Goal: Task Accomplishment & Management: Complete application form

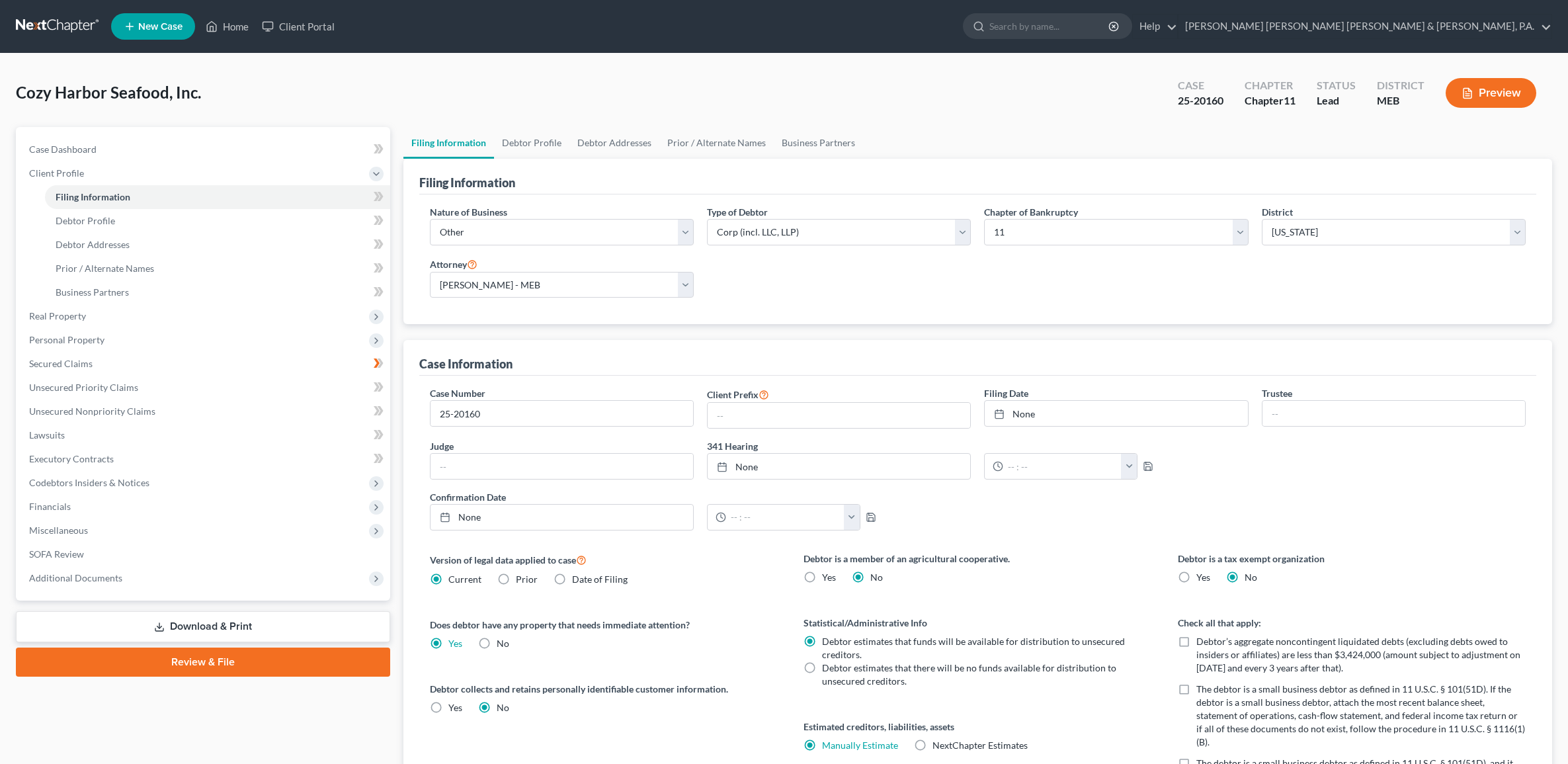
select select "3"
select select "1"
select select "37"
select select "2"
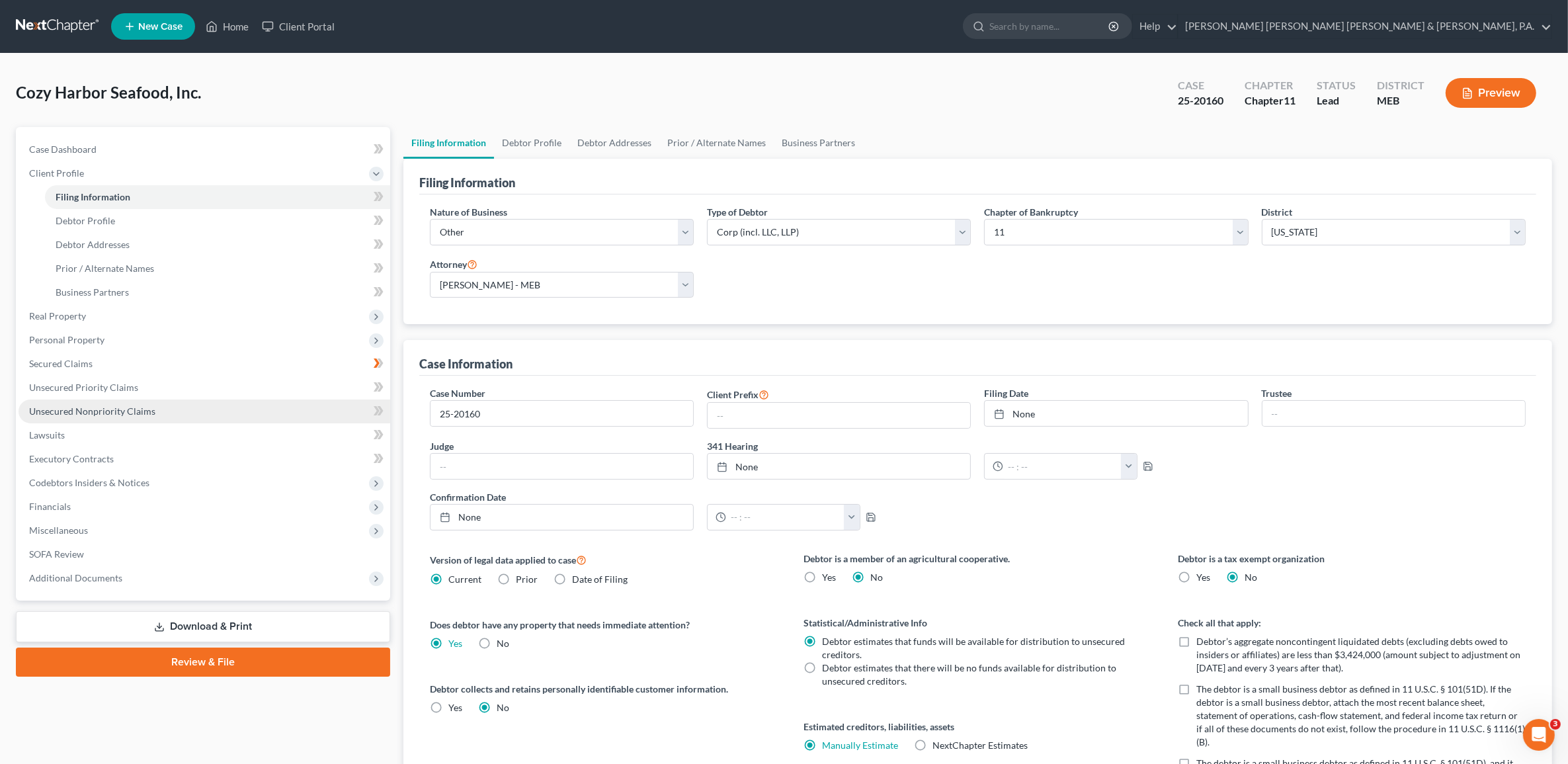
click at [130, 404] on link "Unsecured Nonpriority Claims" at bounding box center [204, 411] width 372 height 23
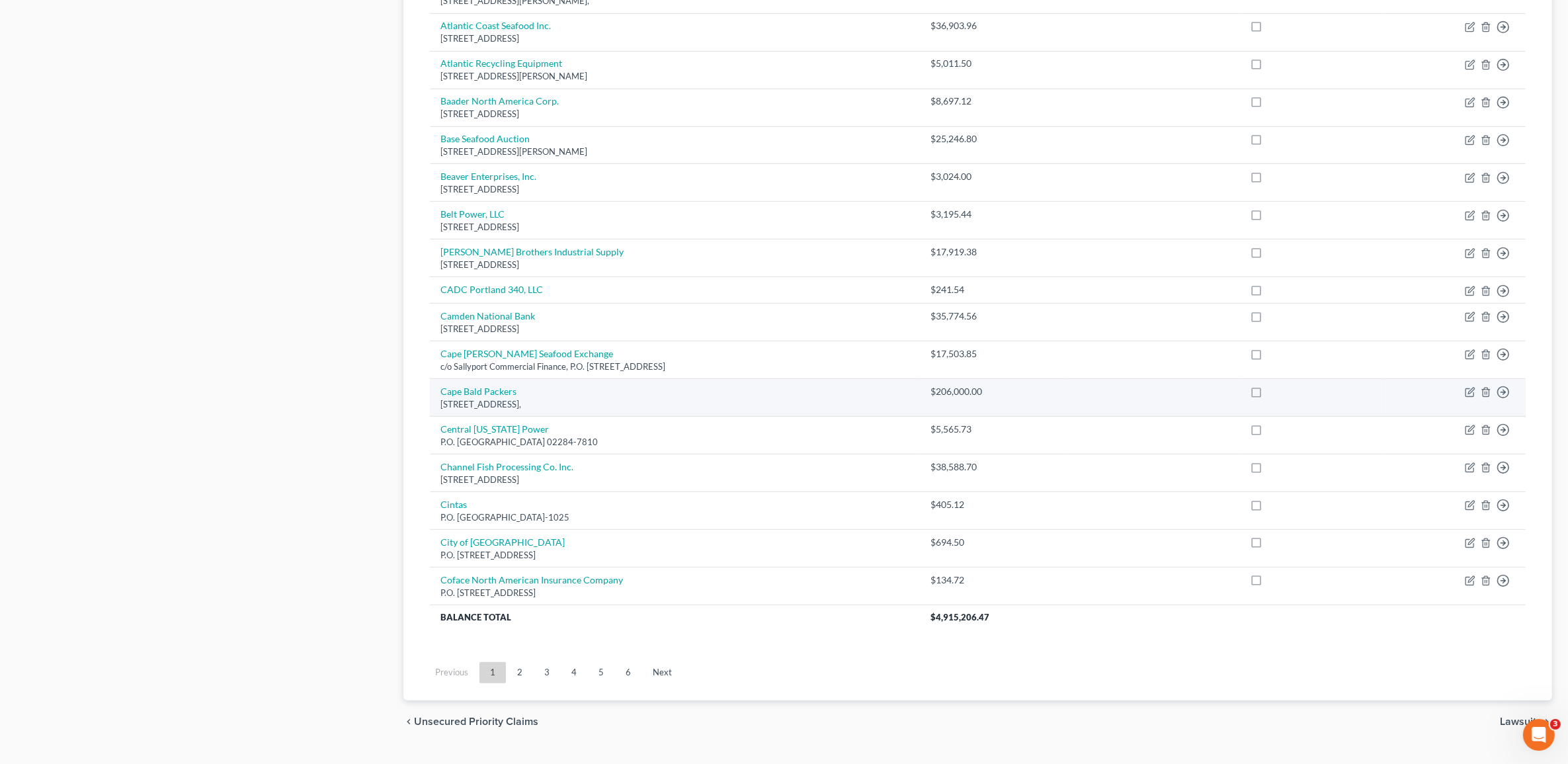
scroll to position [715, 0]
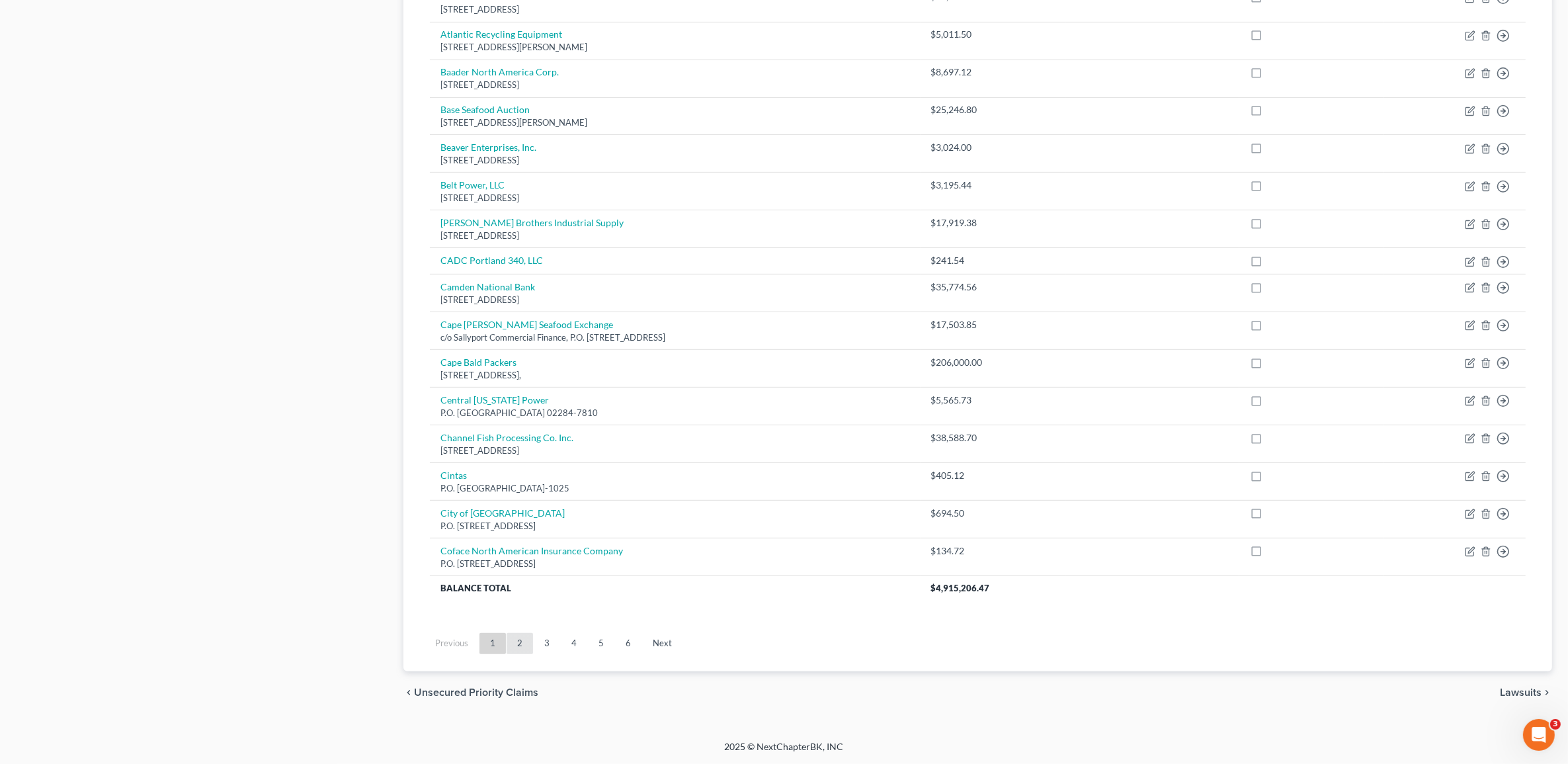
click at [517, 650] on link "2" at bounding box center [519, 643] width 26 height 21
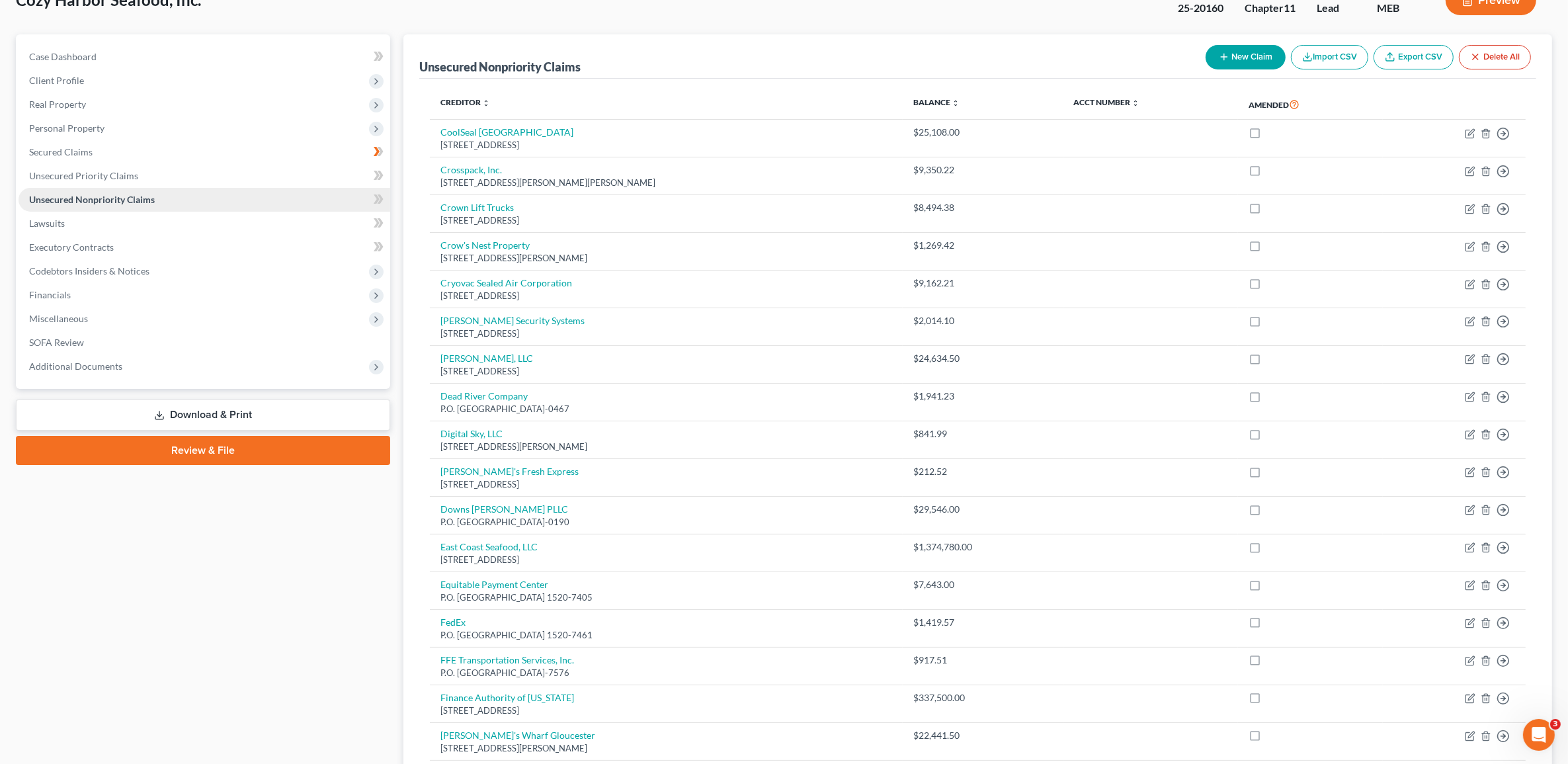
scroll to position [83, 0]
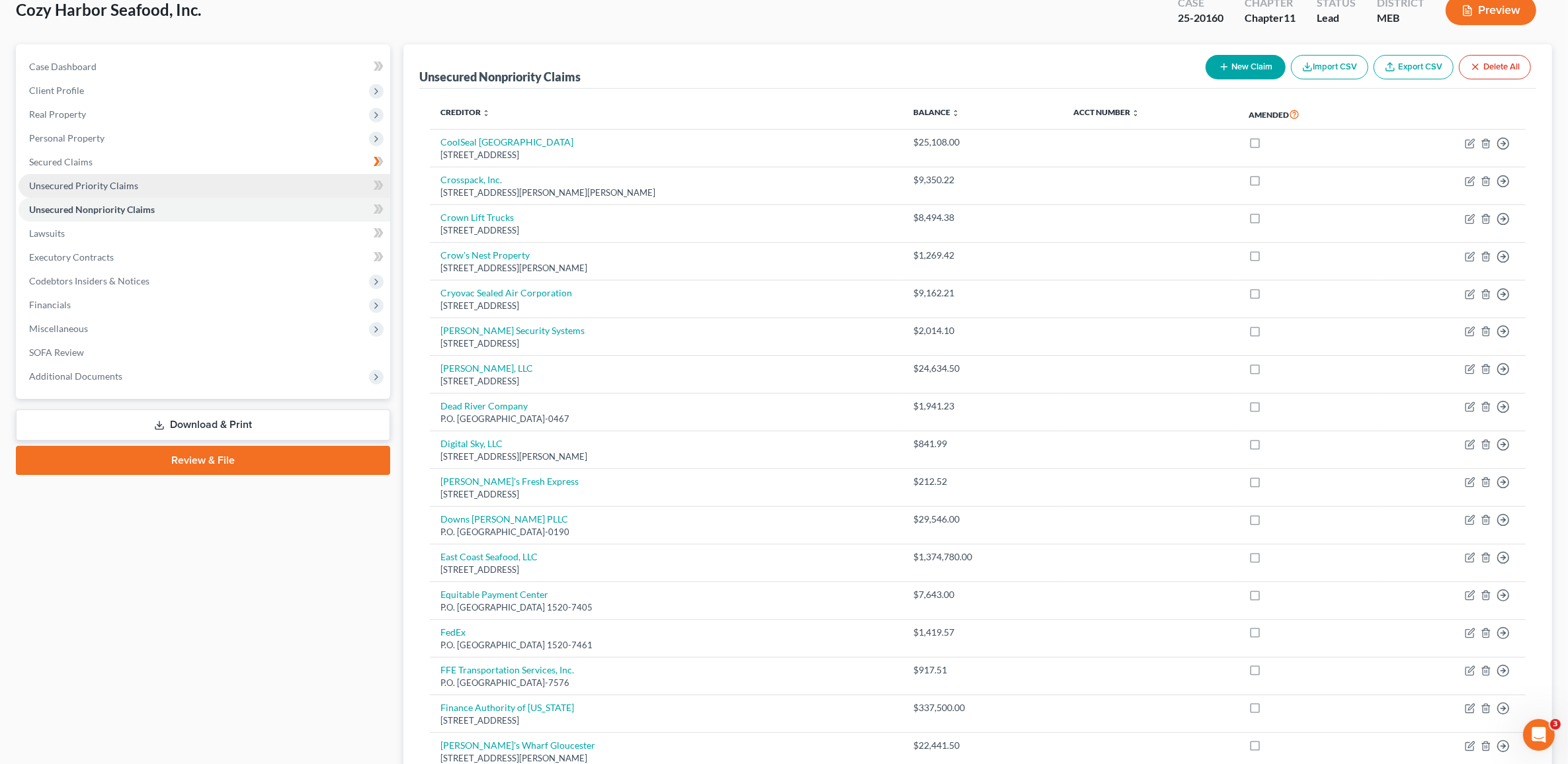
click at [144, 185] on link "Unsecured Priority Claims" at bounding box center [204, 186] width 372 height 23
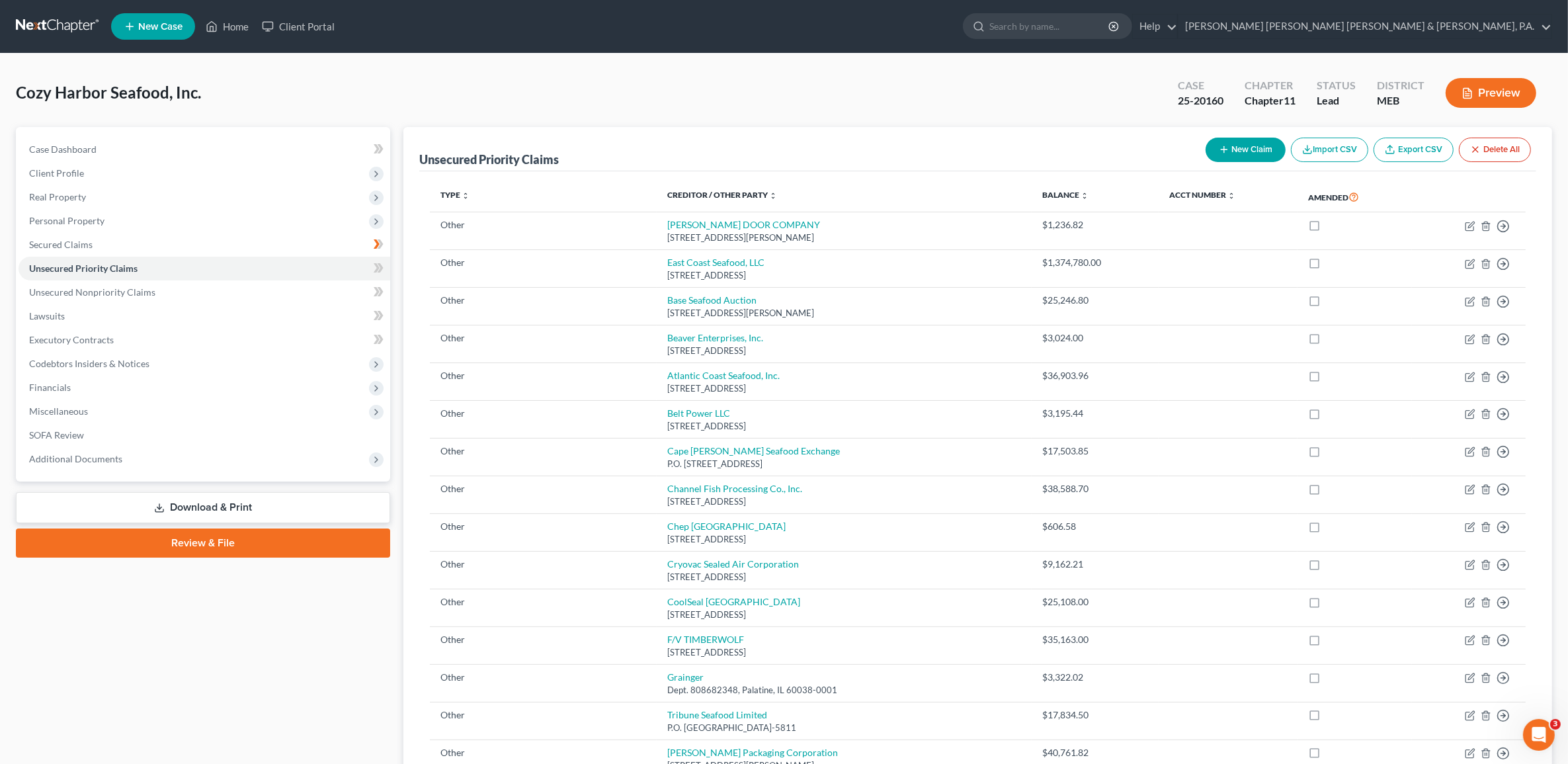
click at [696, 187] on th "Creditor / Other Party expand_more expand_less unfold_more" at bounding box center [844, 197] width 375 height 30
click at [700, 193] on link "Creditor / Other Party expand_more expand_less unfold_more" at bounding box center [722, 195] width 110 height 10
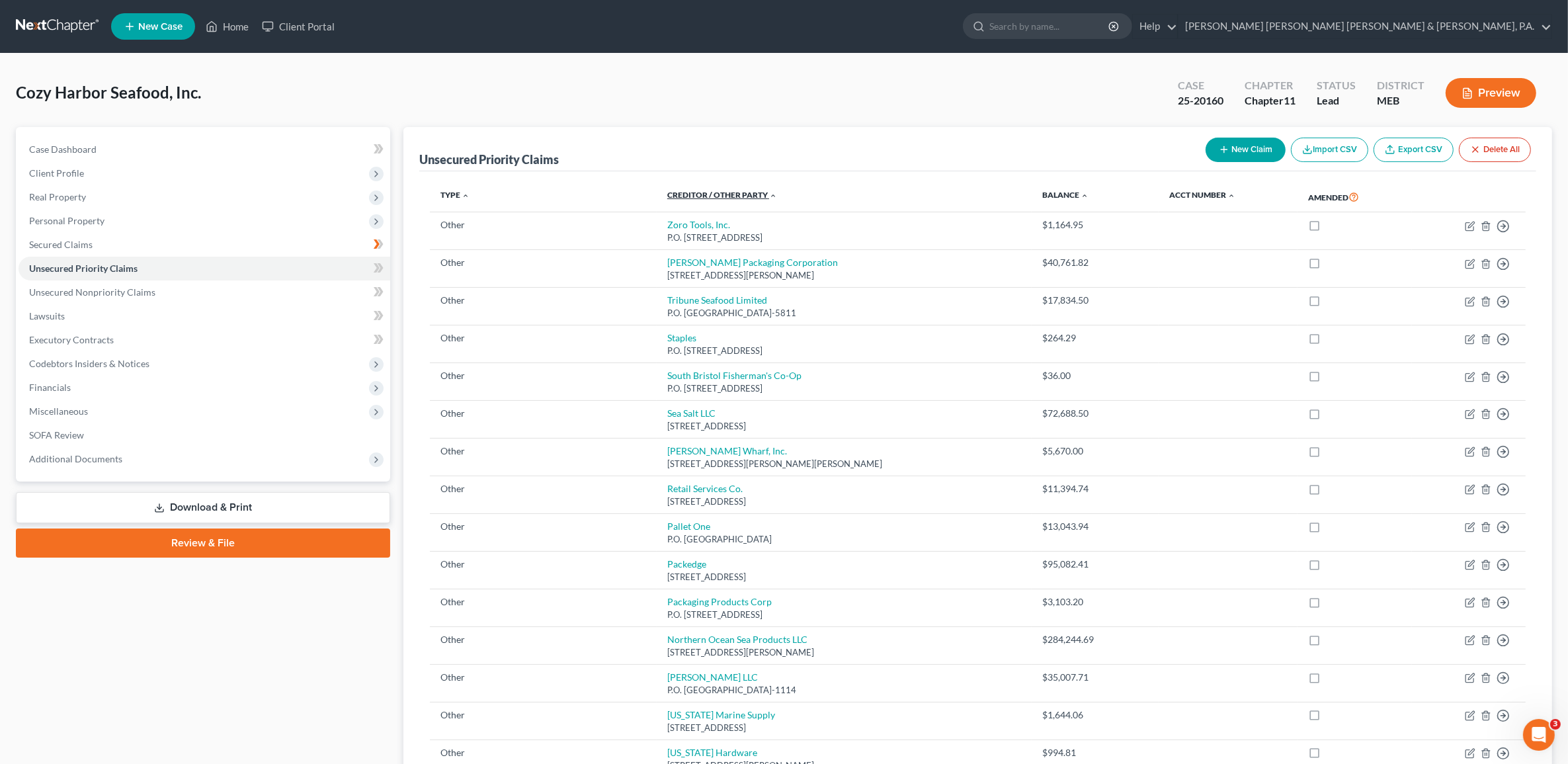
click at [700, 193] on link "Creditor / Other Party expand_more expand_less unfold_more" at bounding box center [722, 195] width 110 height 10
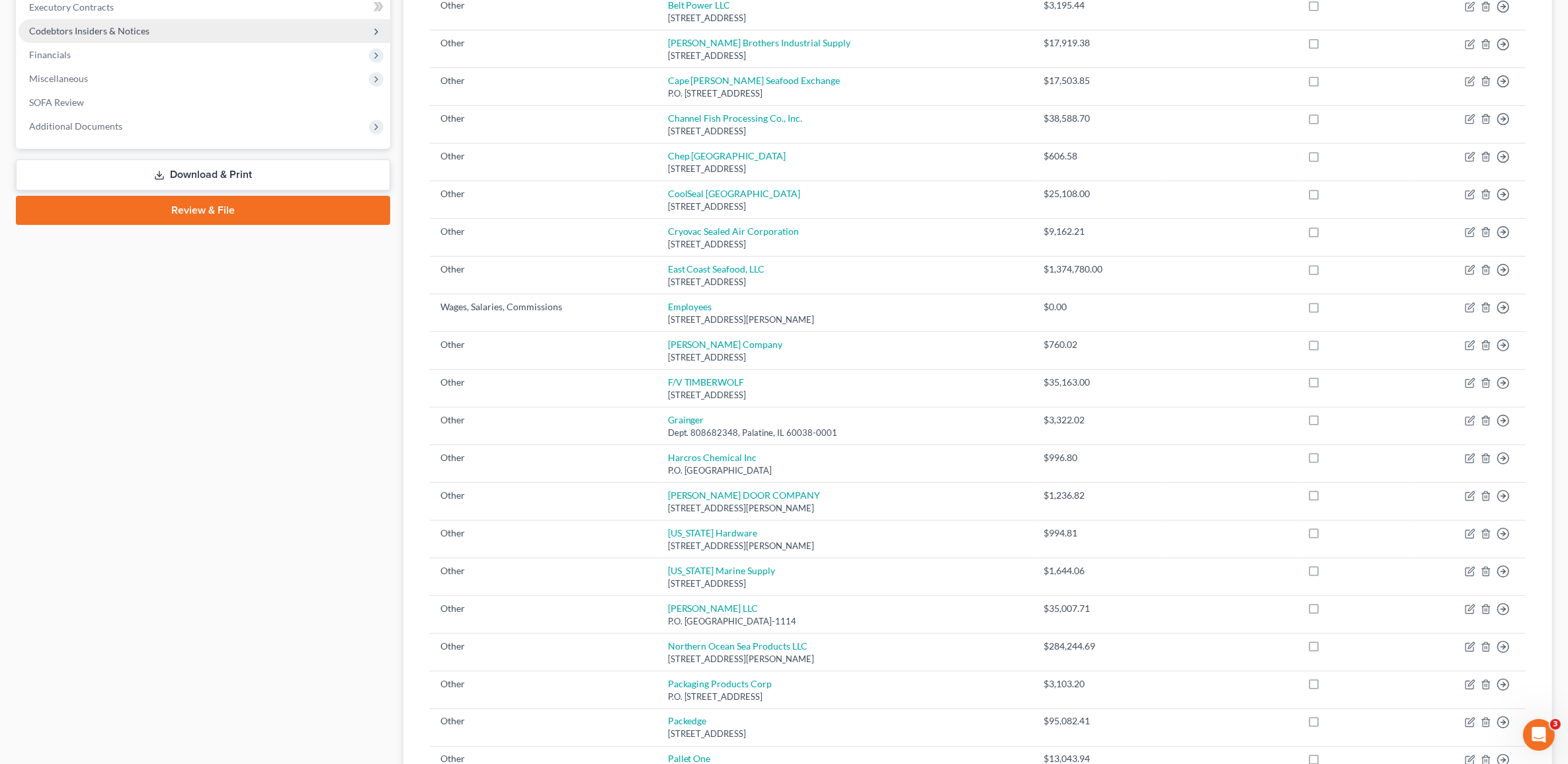
scroll to position [141, 0]
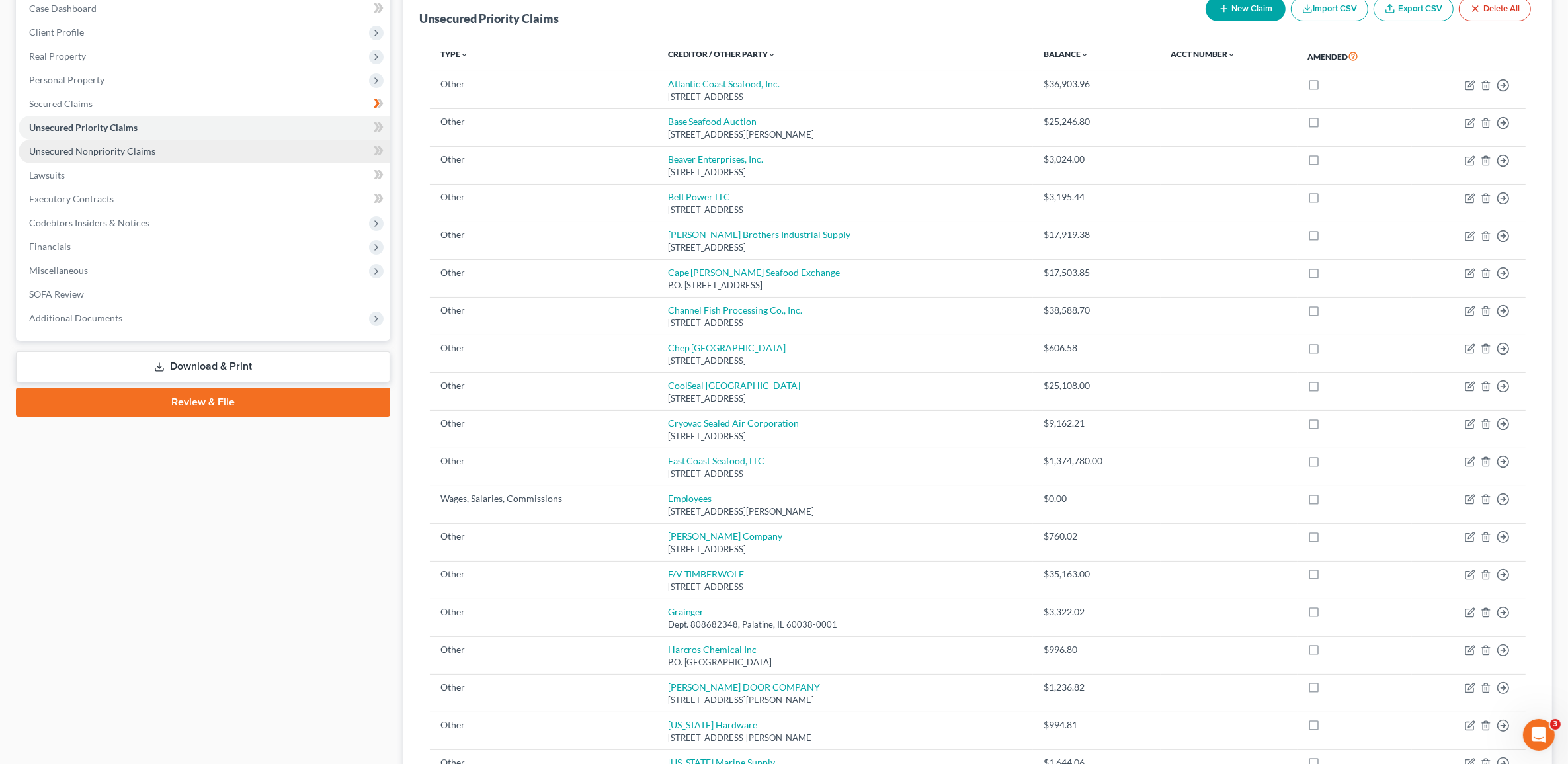
click at [80, 150] on span "Unsecured Nonpriority Claims" at bounding box center [92, 151] width 127 height 12
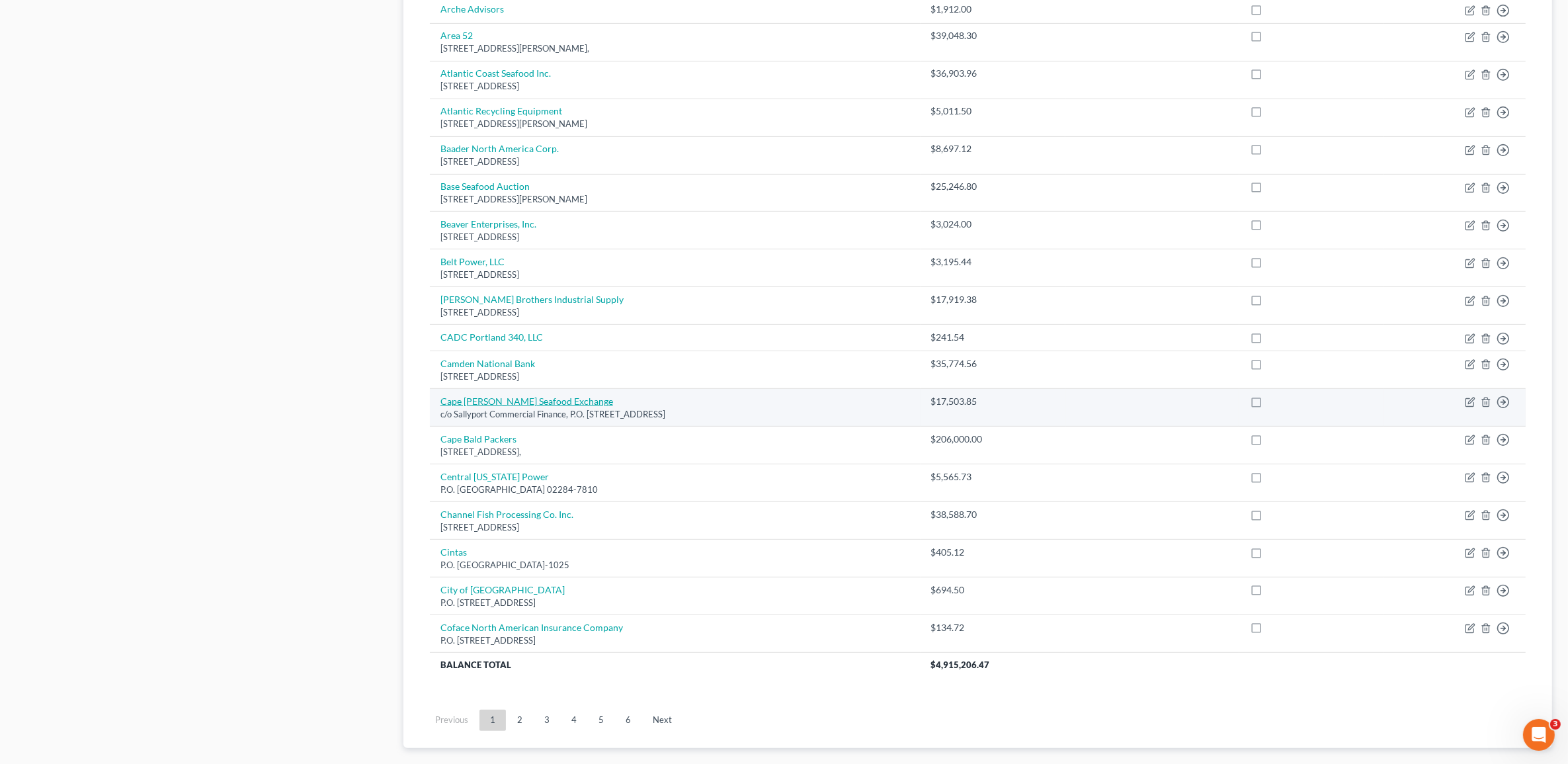
scroll to position [661, 0]
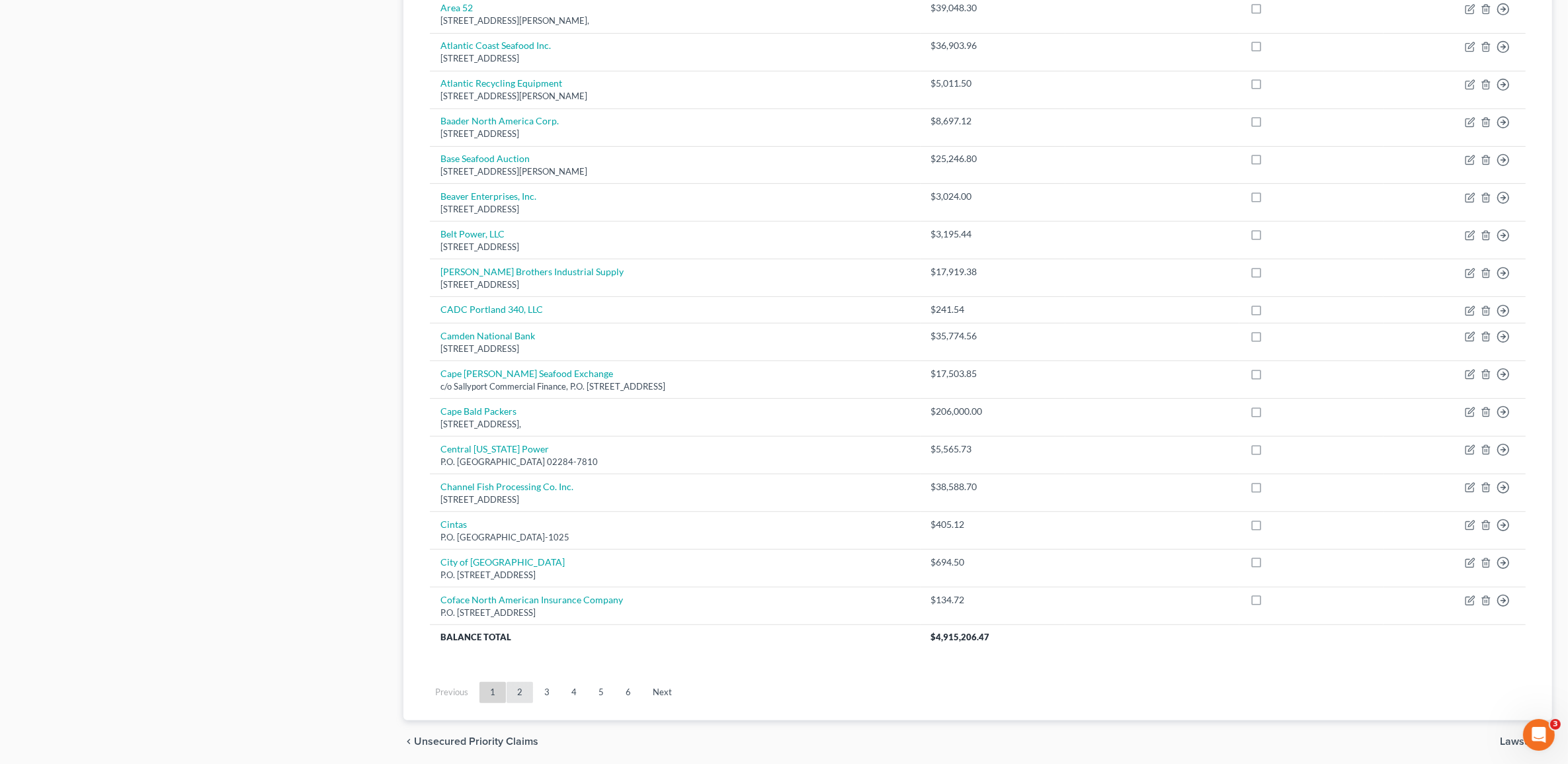
click at [520, 692] on link "2" at bounding box center [519, 693] width 26 height 21
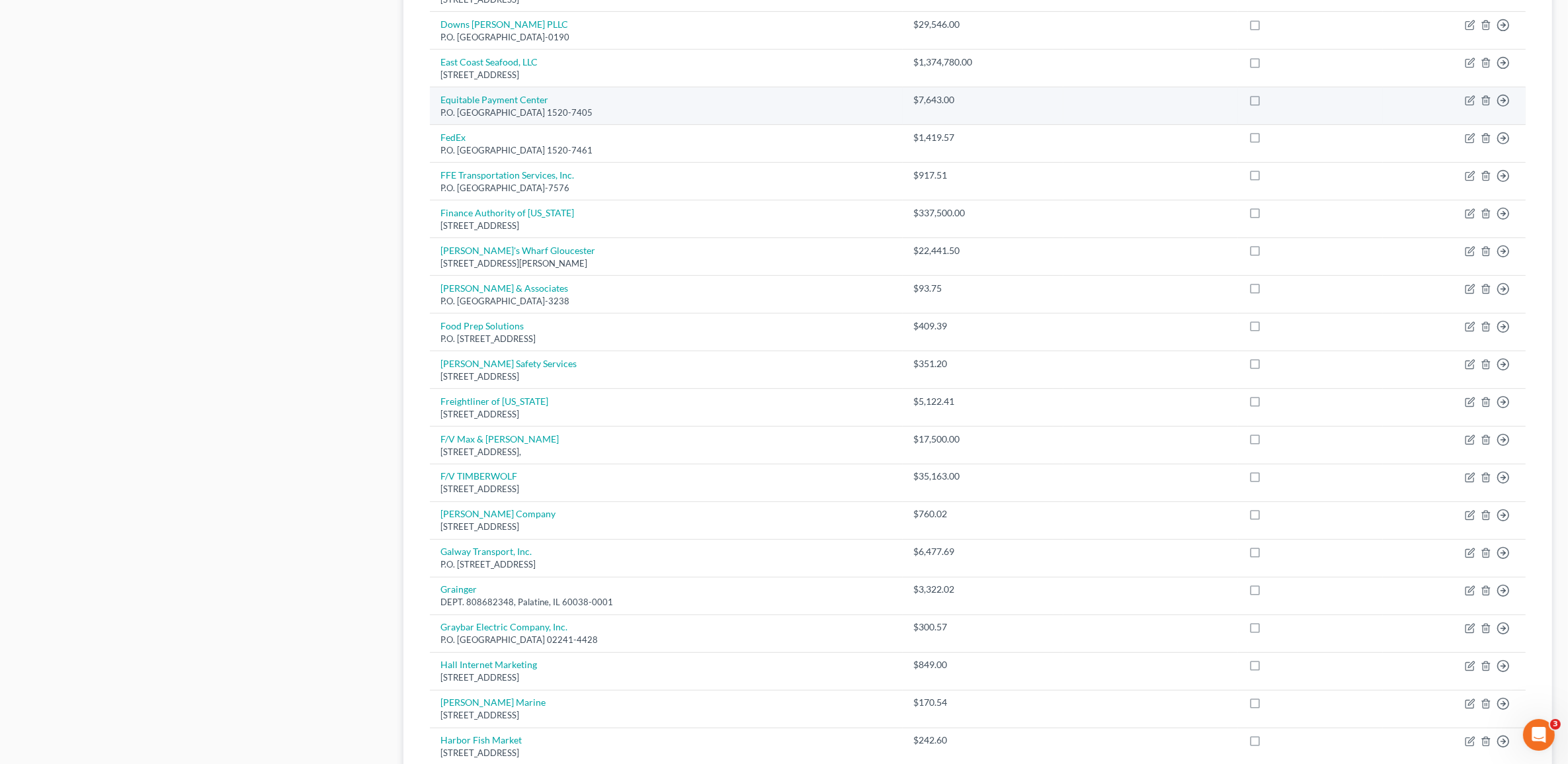
scroll to position [579, 0]
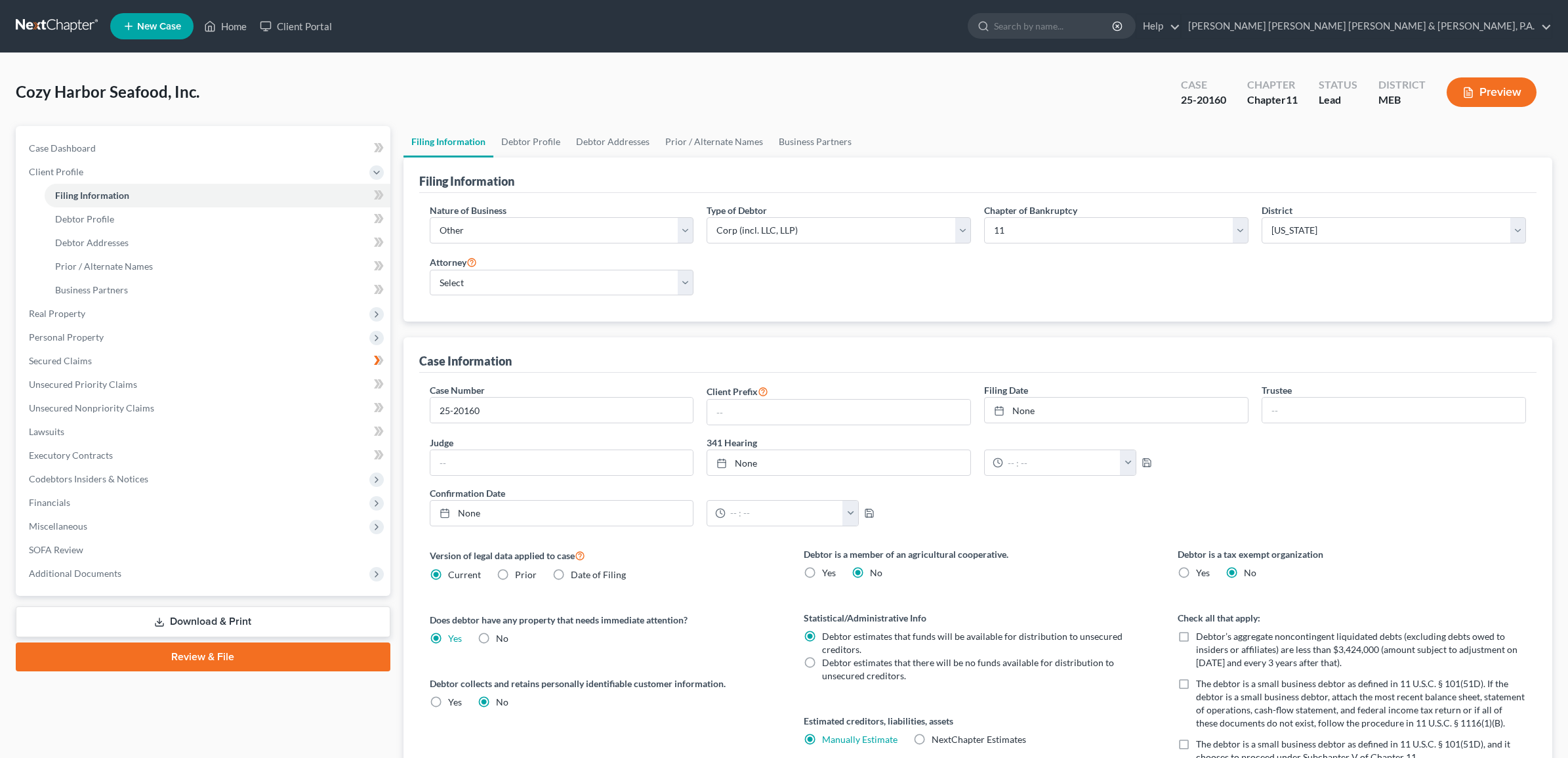
select select "3"
select select "1"
select select "37"
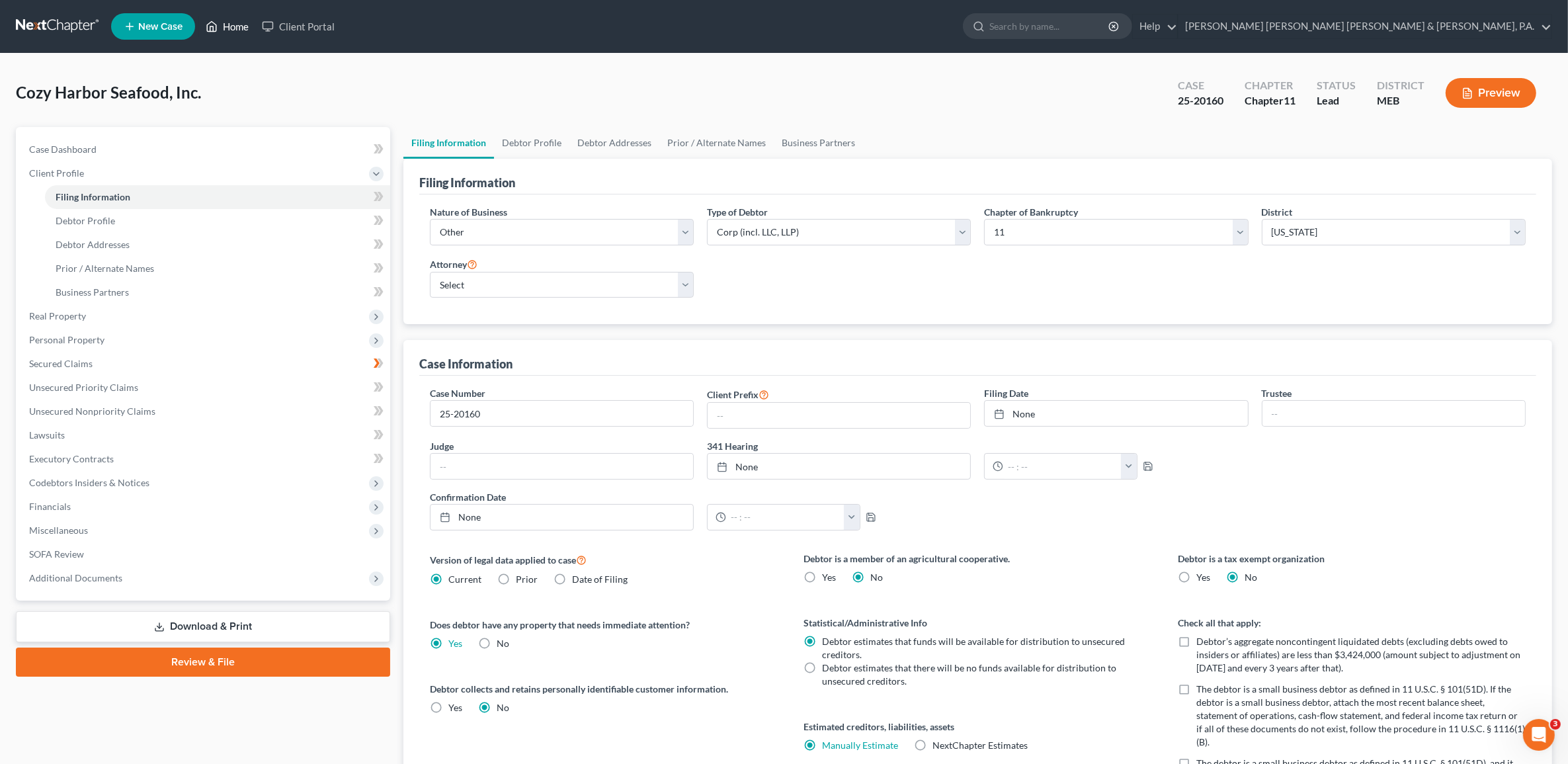
click at [223, 32] on link "Home" at bounding box center [228, 26] width 56 height 23
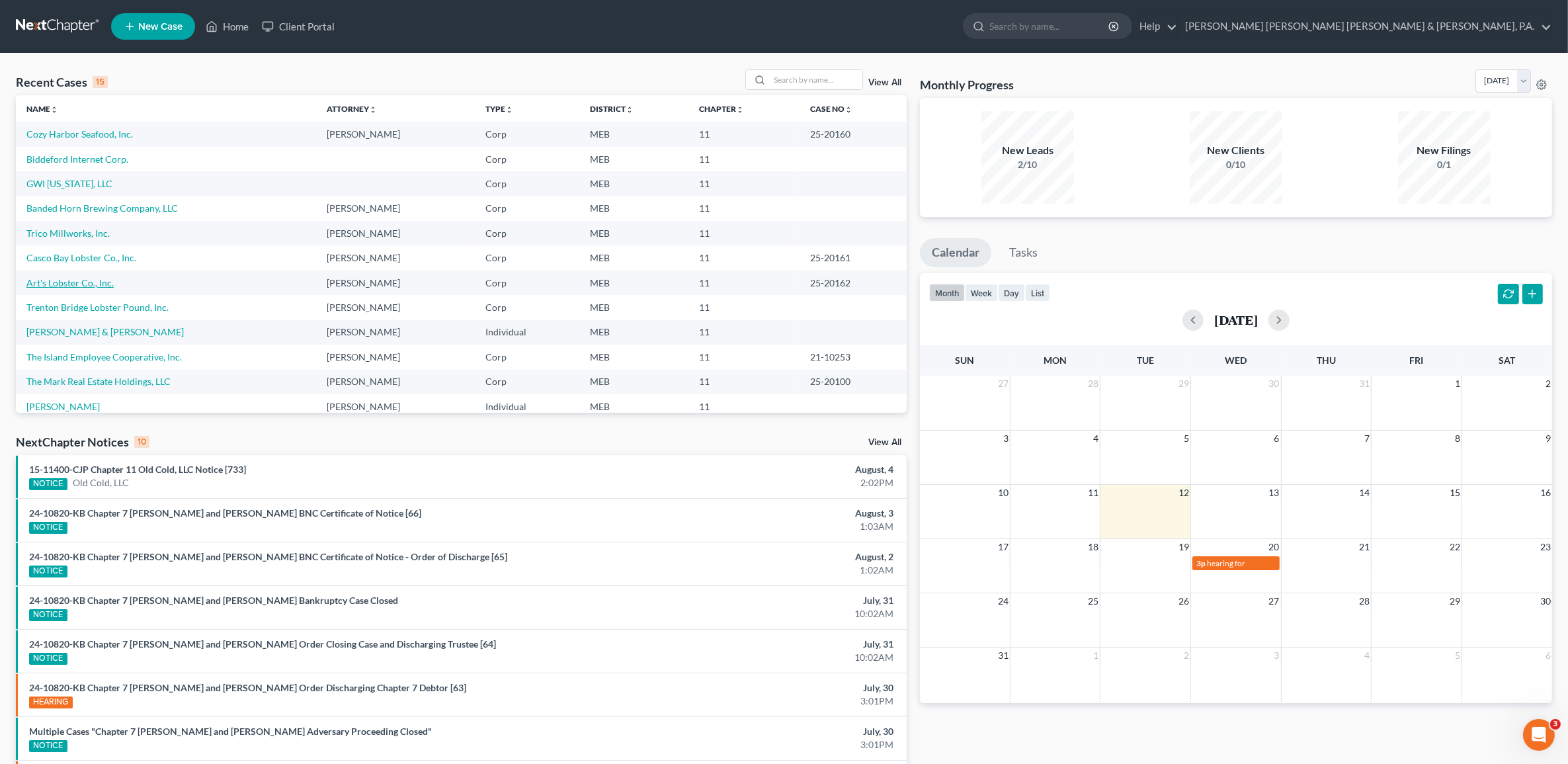
click at [74, 279] on link "Art's Lobster Co., Inc." at bounding box center [70, 283] width 88 height 12
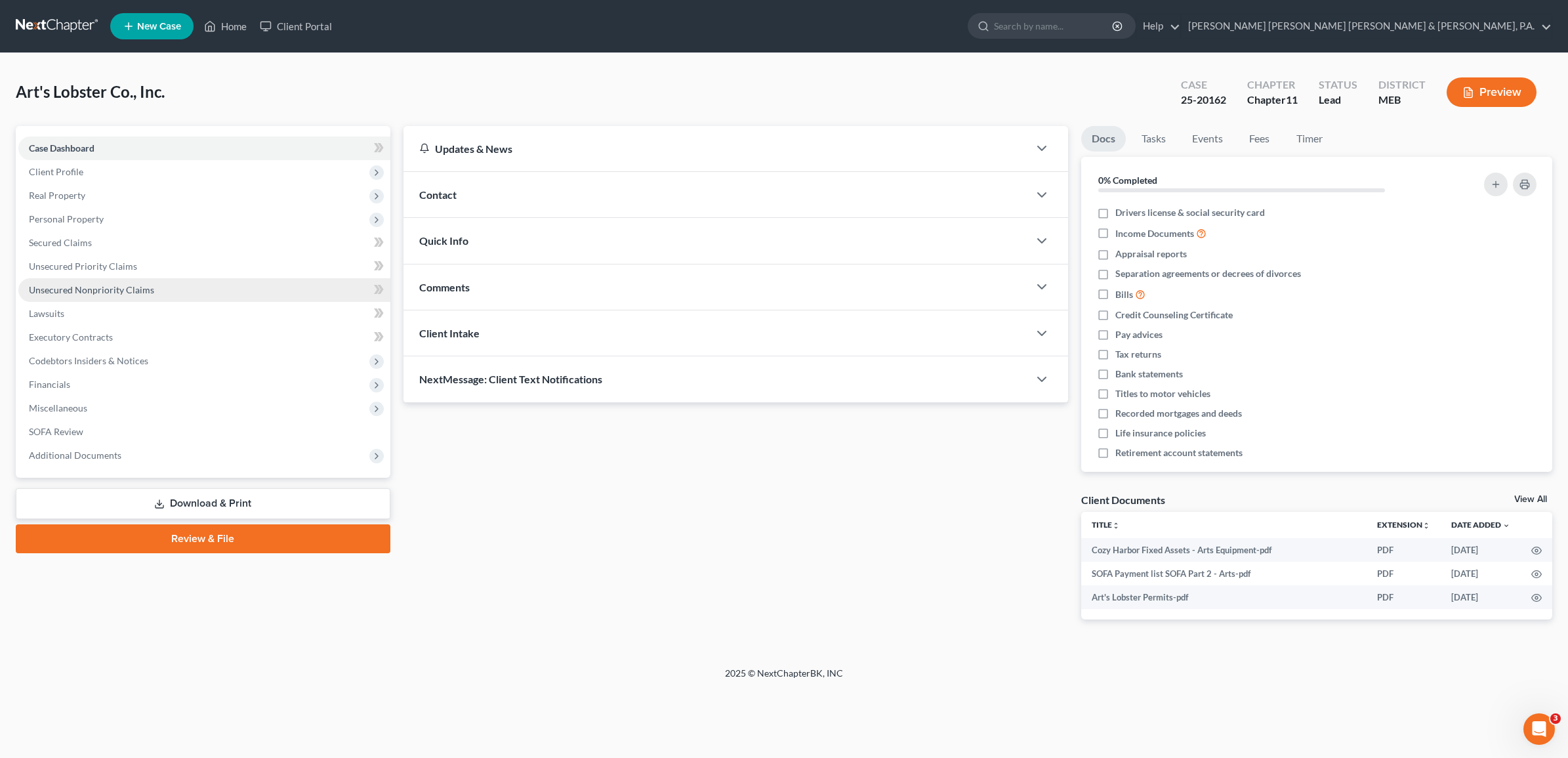
click at [58, 284] on span "Unsecured Nonpriority Claims" at bounding box center [92, 290] width 126 height 12
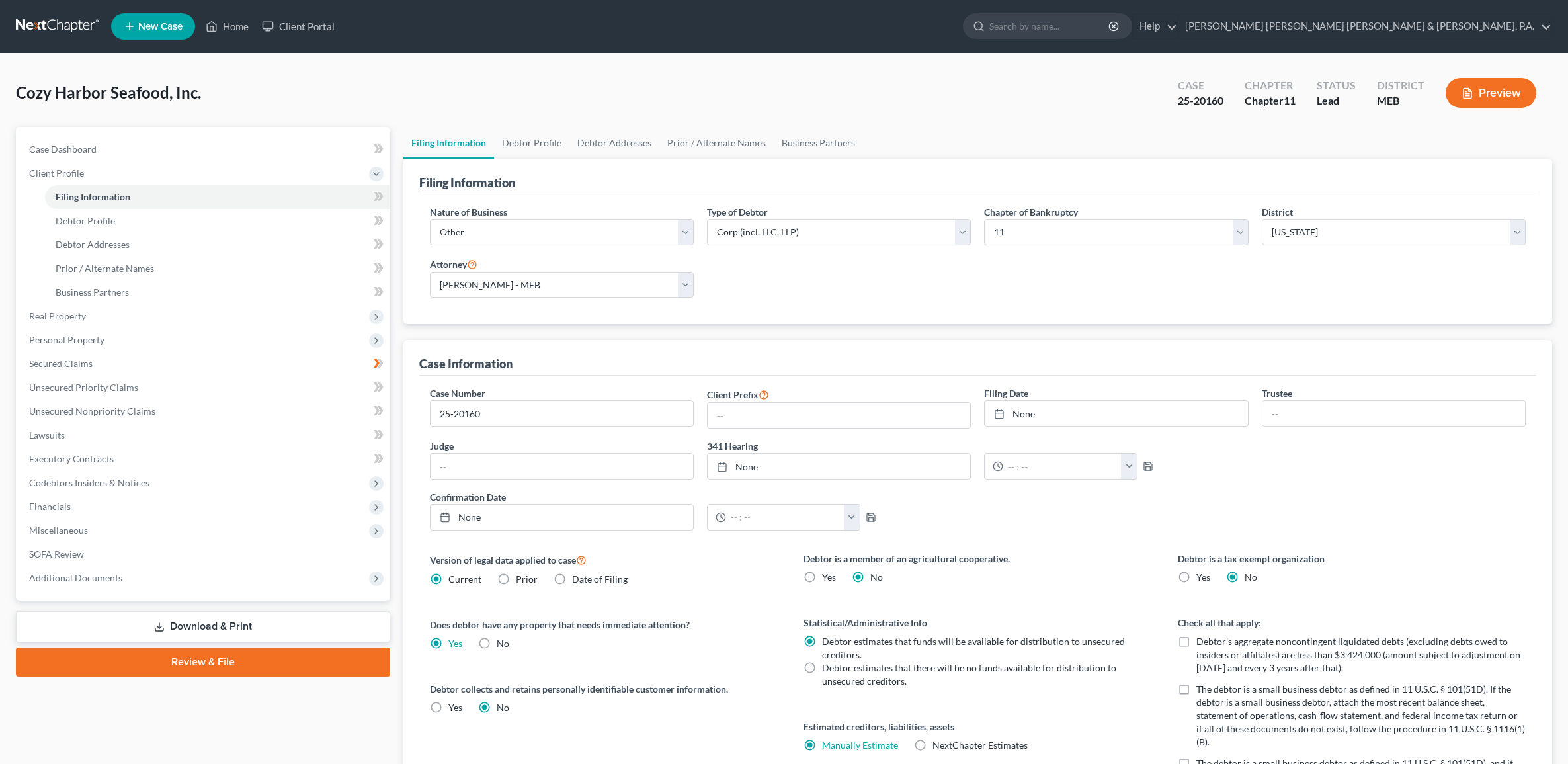
select select "3"
select select "1"
select select "37"
select select "2"
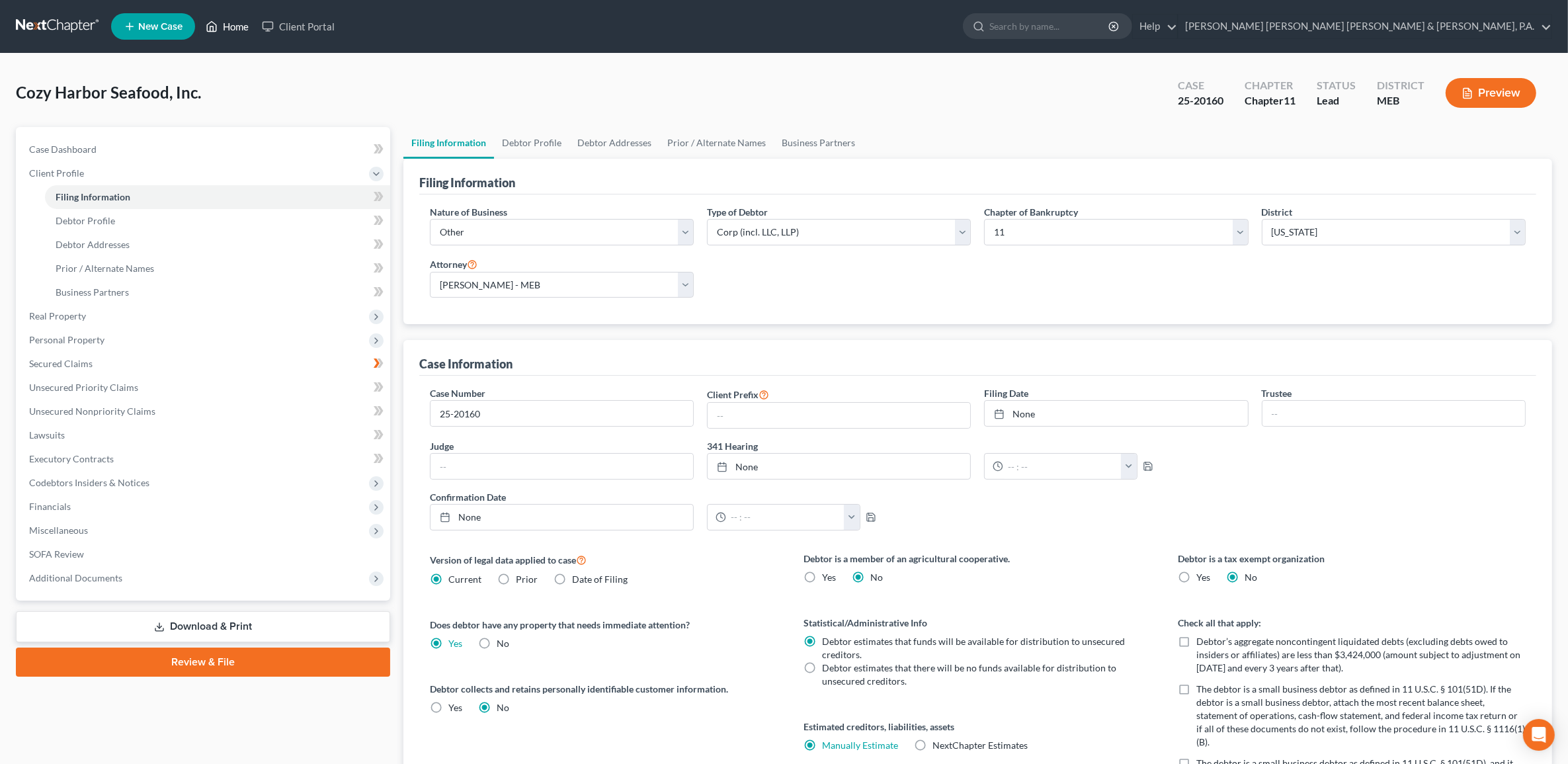
click at [246, 27] on link "Home" at bounding box center [228, 26] width 56 height 23
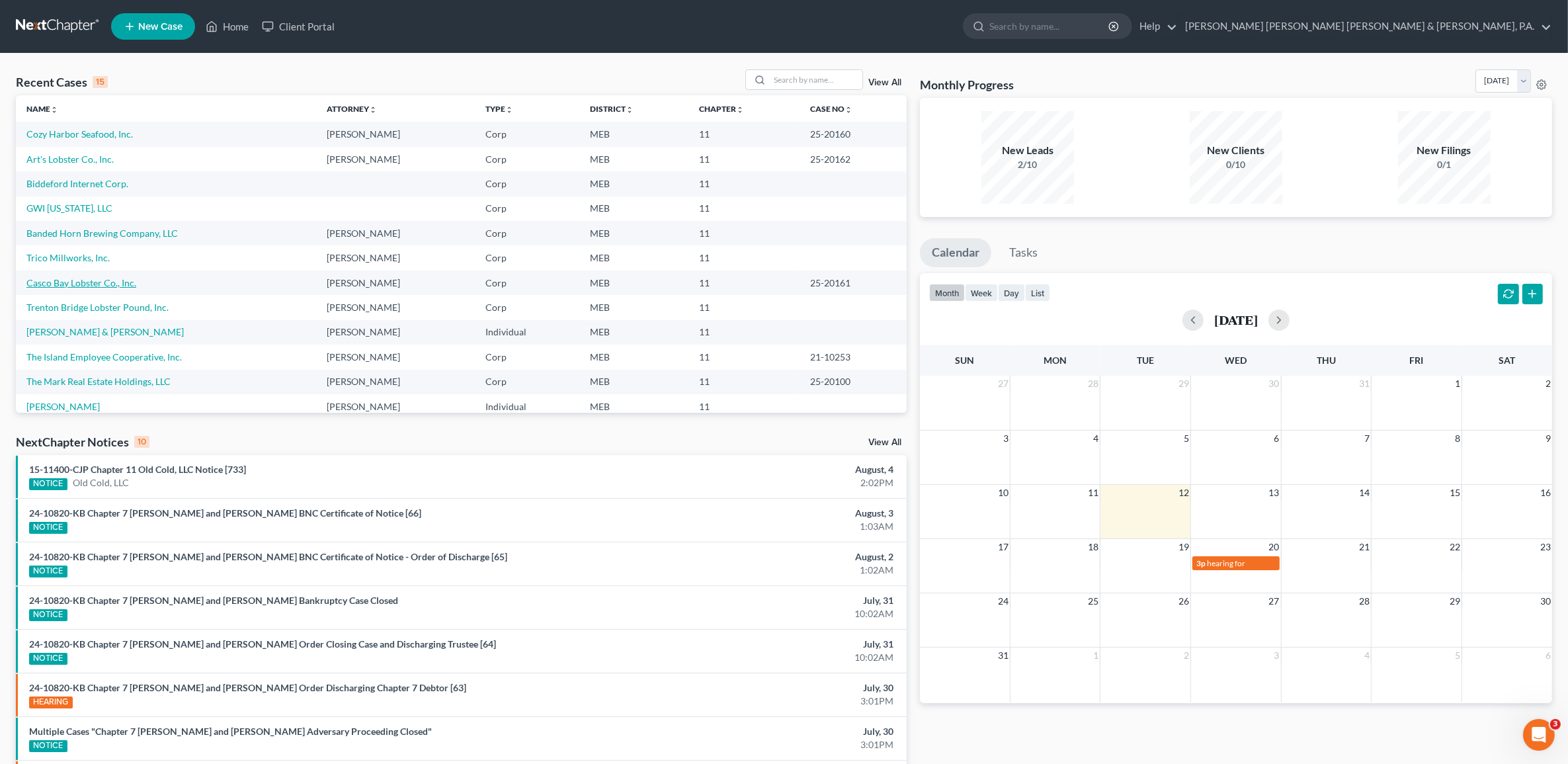
click at [76, 278] on link "Casco Bay Lobster Co., Inc." at bounding box center [81, 283] width 110 height 12
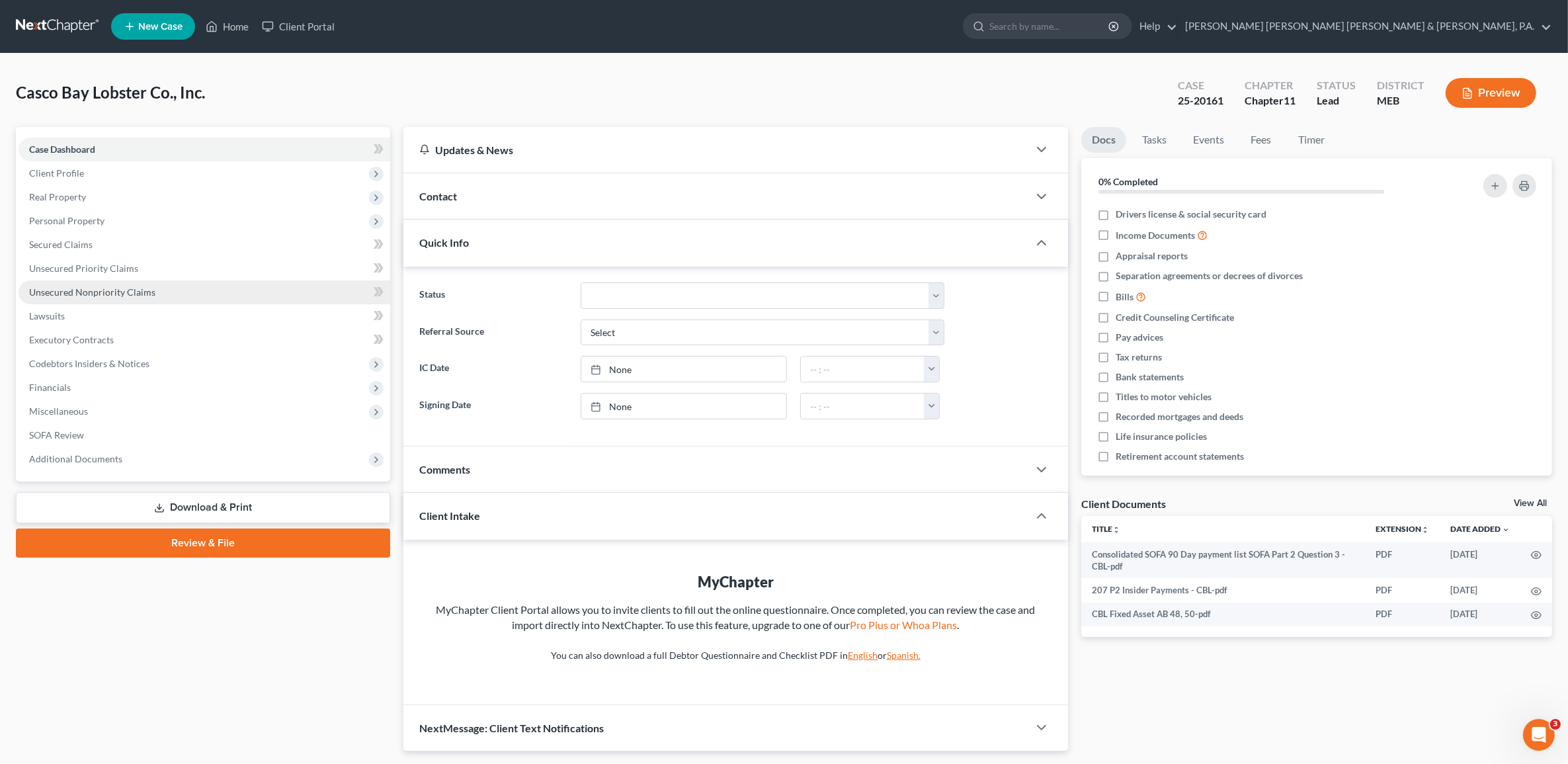
click at [141, 288] on span "Unsecured Nonpriority Claims" at bounding box center [92, 292] width 127 height 12
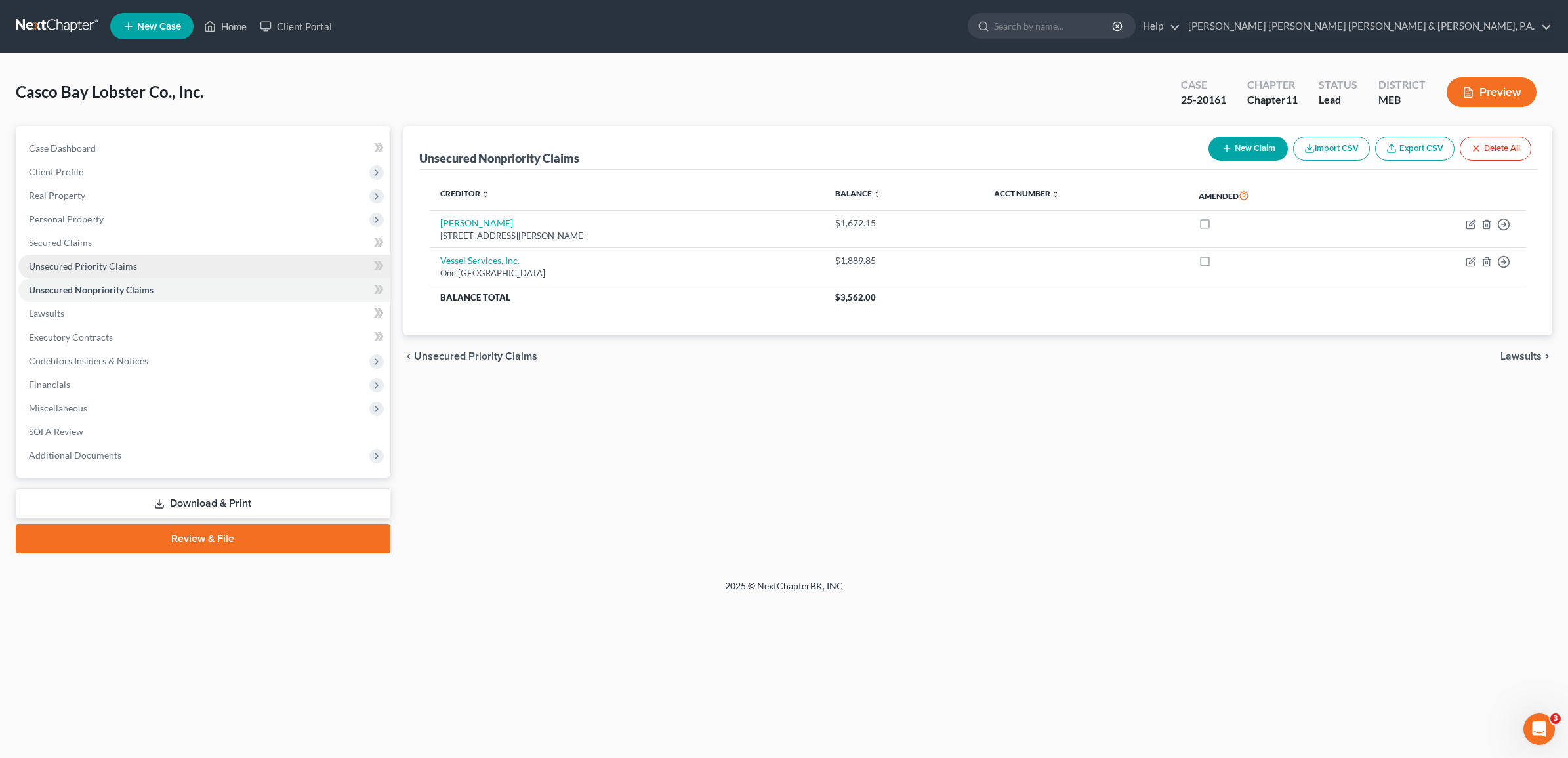
click at [122, 257] on link "Unsecured Priority Claims" at bounding box center [204, 267] width 372 height 23
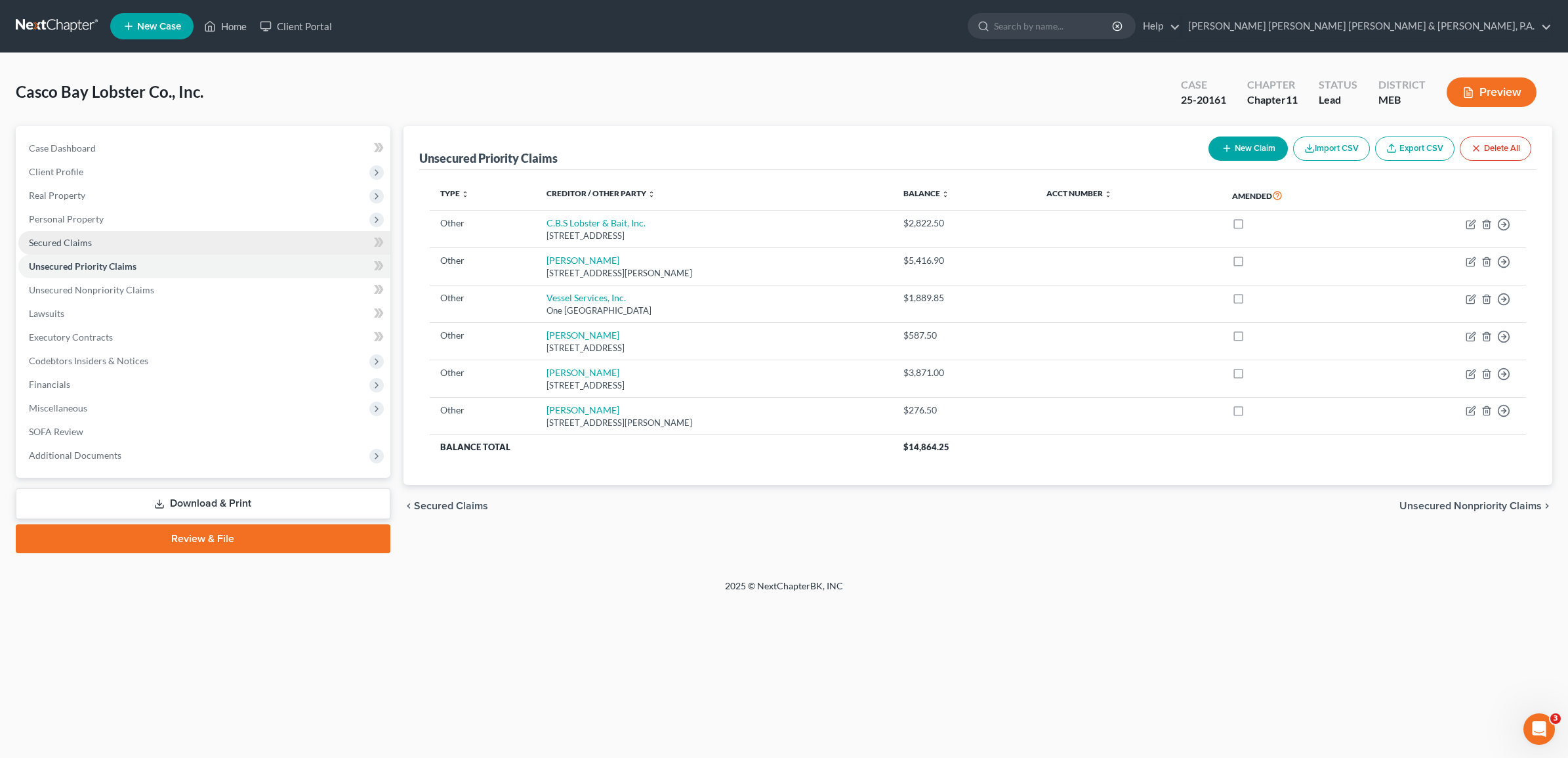
click at [109, 234] on link "Secured Claims" at bounding box center [204, 242] width 372 height 23
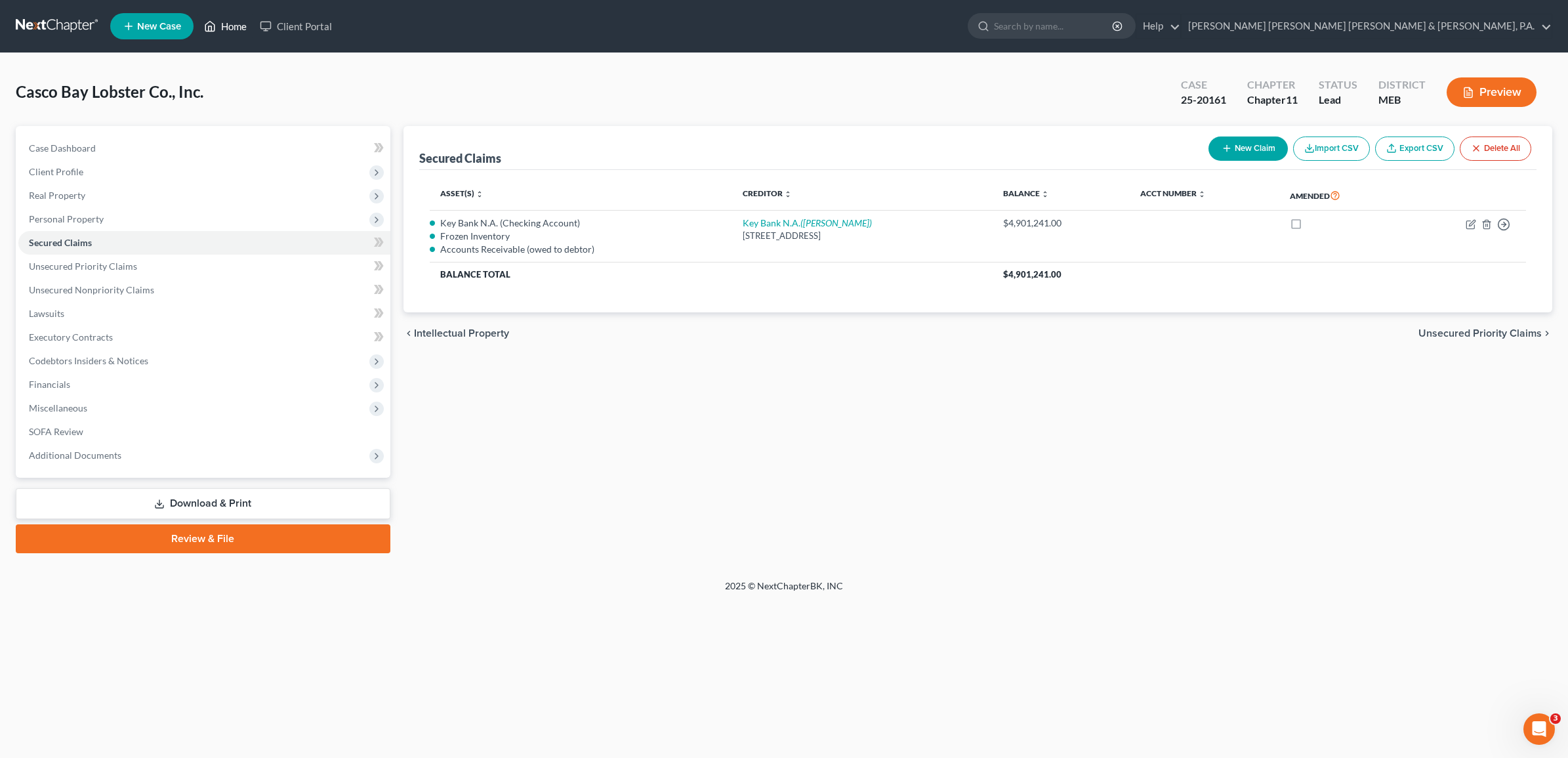
click at [227, 28] on link "Home" at bounding box center [226, 26] width 56 height 23
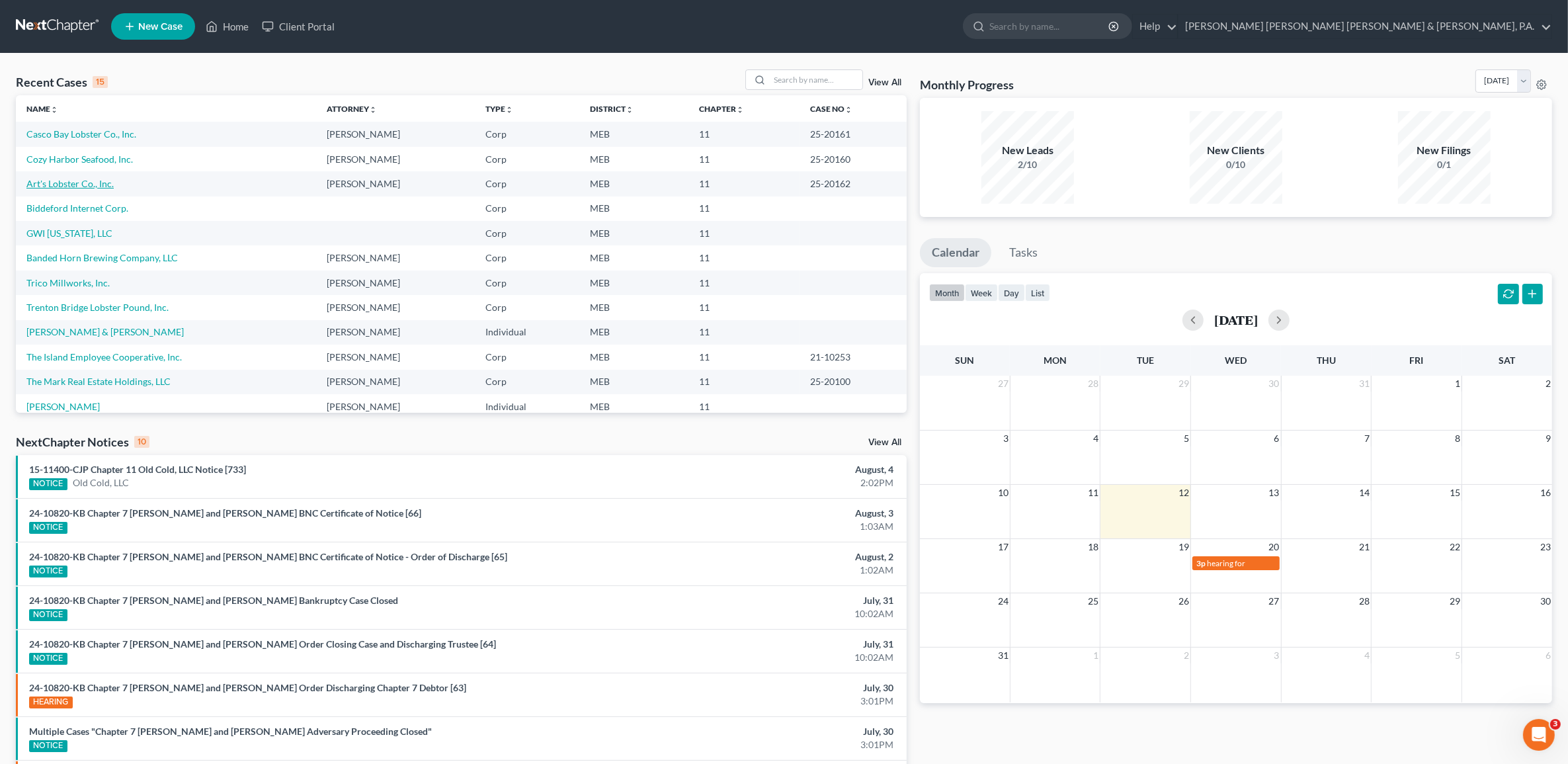
click at [93, 185] on link "Art's Lobster Co., Inc." at bounding box center [70, 184] width 88 height 12
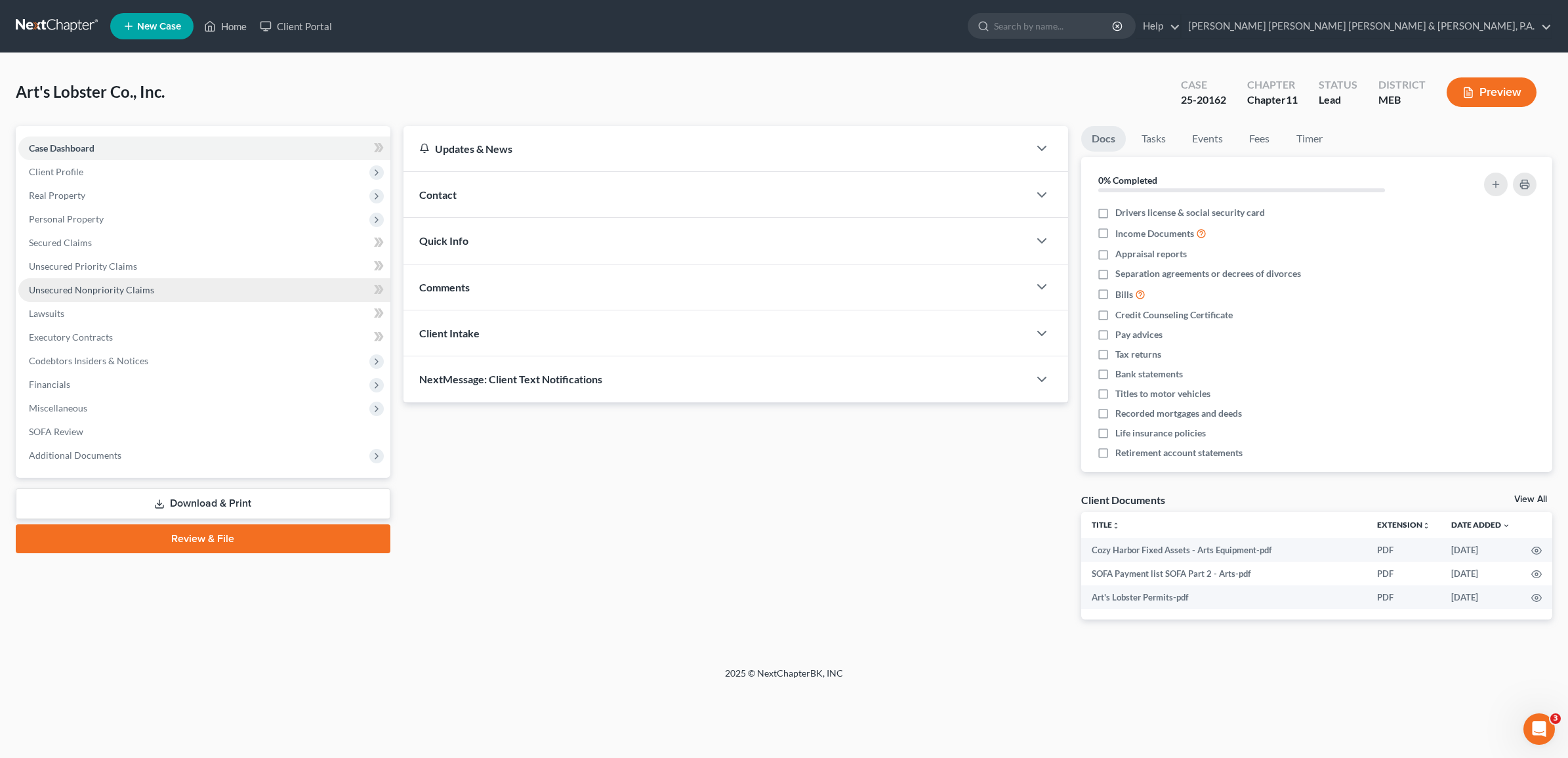
click at [131, 287] on span "Unsecured Nonpriority Claims" at bounding box center [92, 290] width 126 height 12
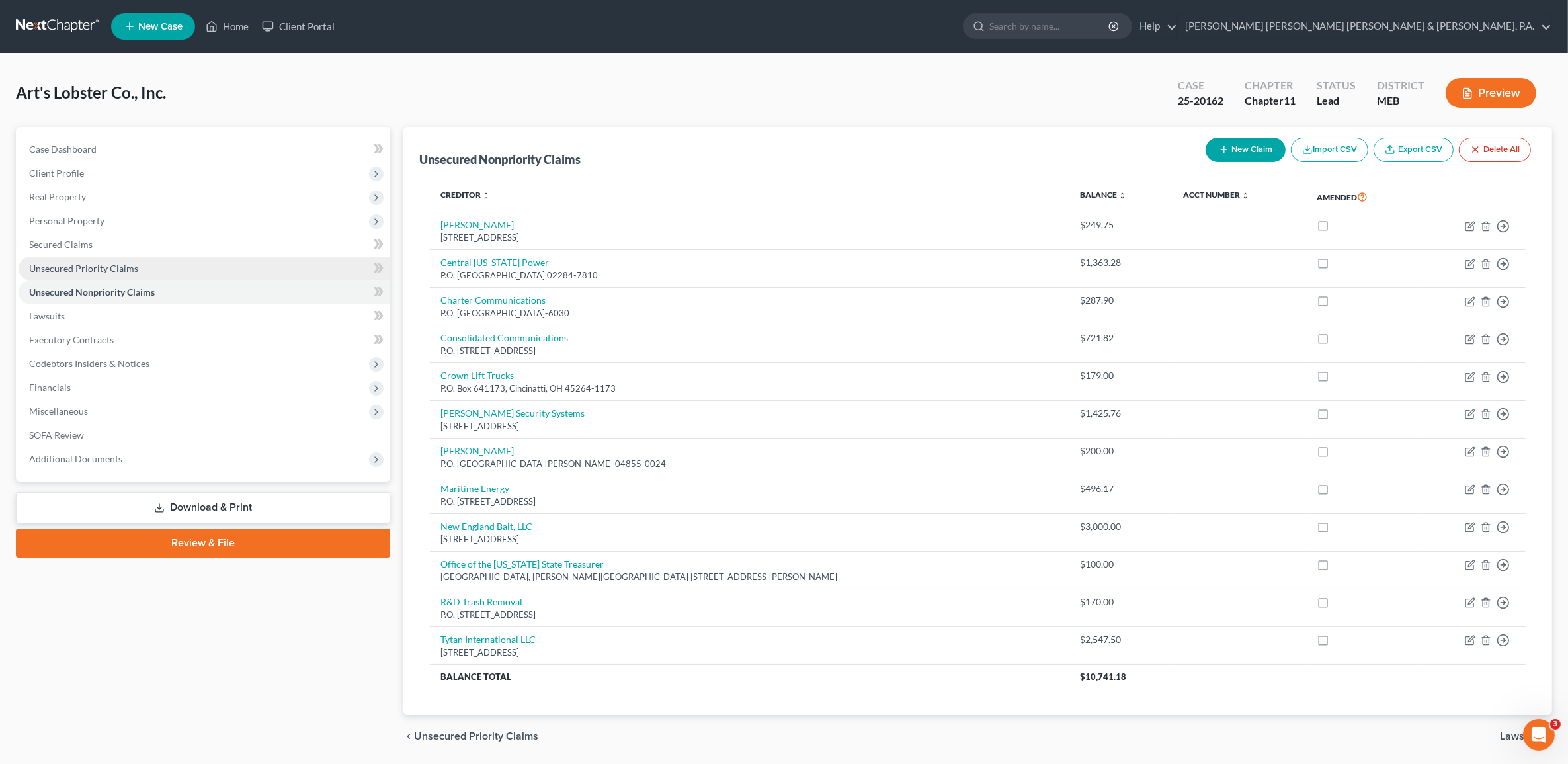
click at [129, 265] on span "Unsecured Priority Claims" at bounding box center [84, 269] width 109 height 12
